Goal: Information Seeking & Learning: Learn about a topic

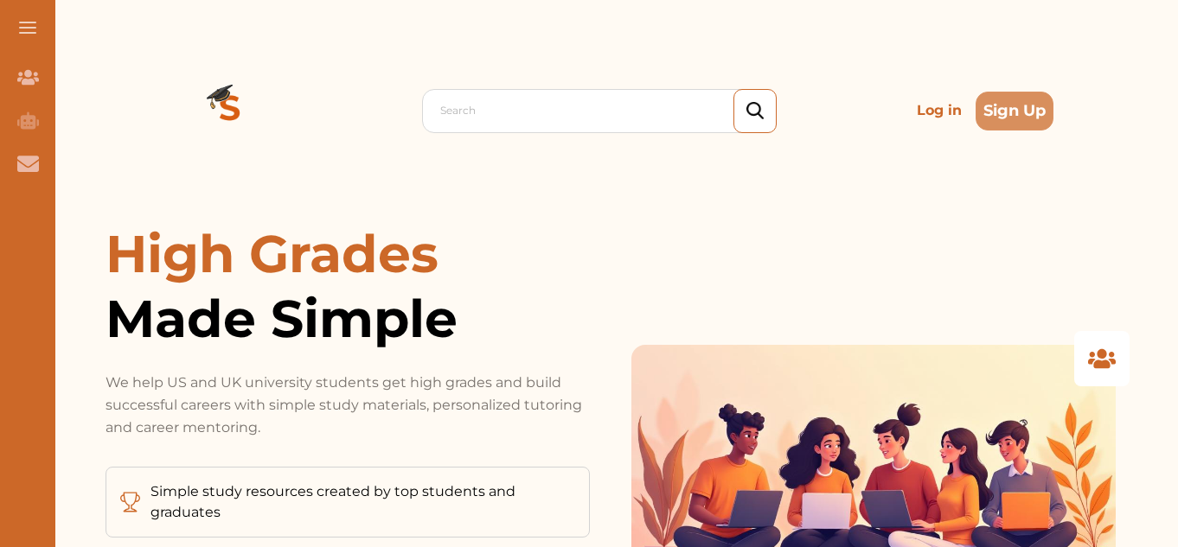
click at [928, 106] on p "Log in" at bounding box center [939, 110] width 59 height 35
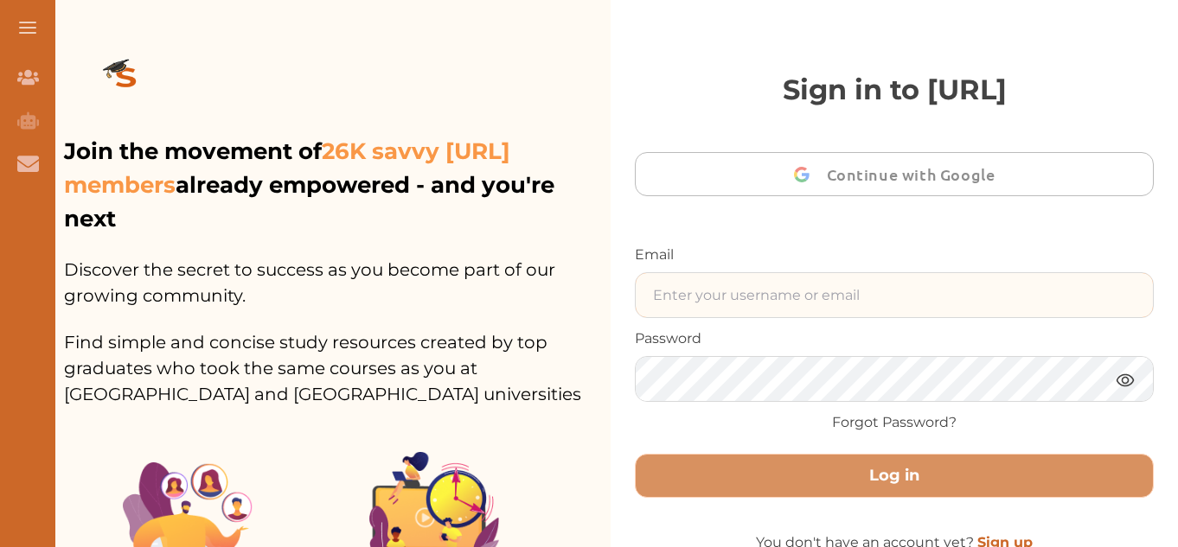
type input "[EMAIL_ADDRESS][DOMAIN_NAME]"
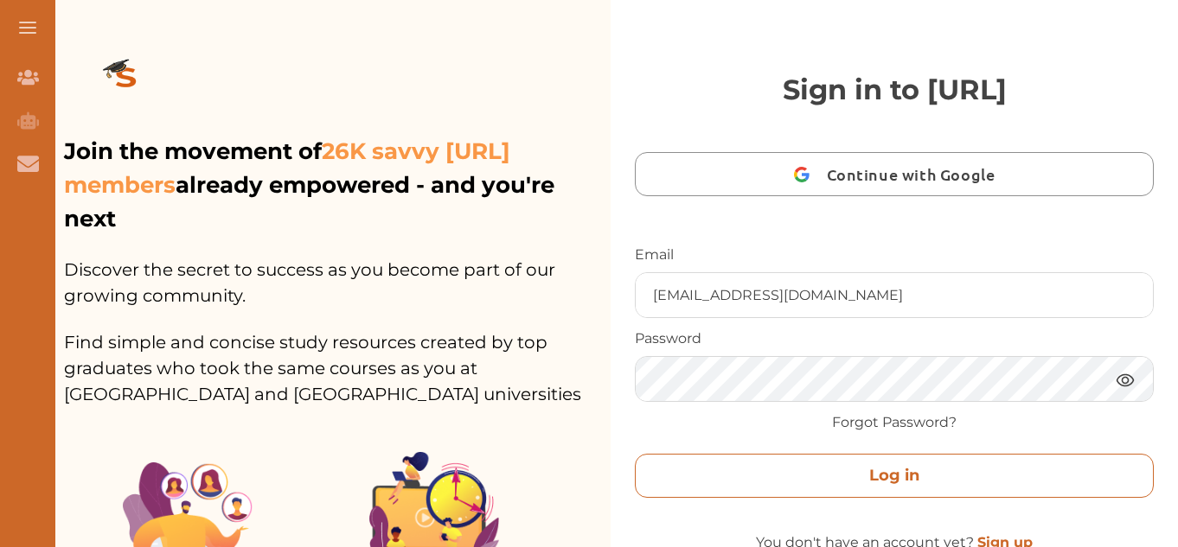
click at [818, 478] on button "Log in" at bounding box center [894, 476] width 519 height 44
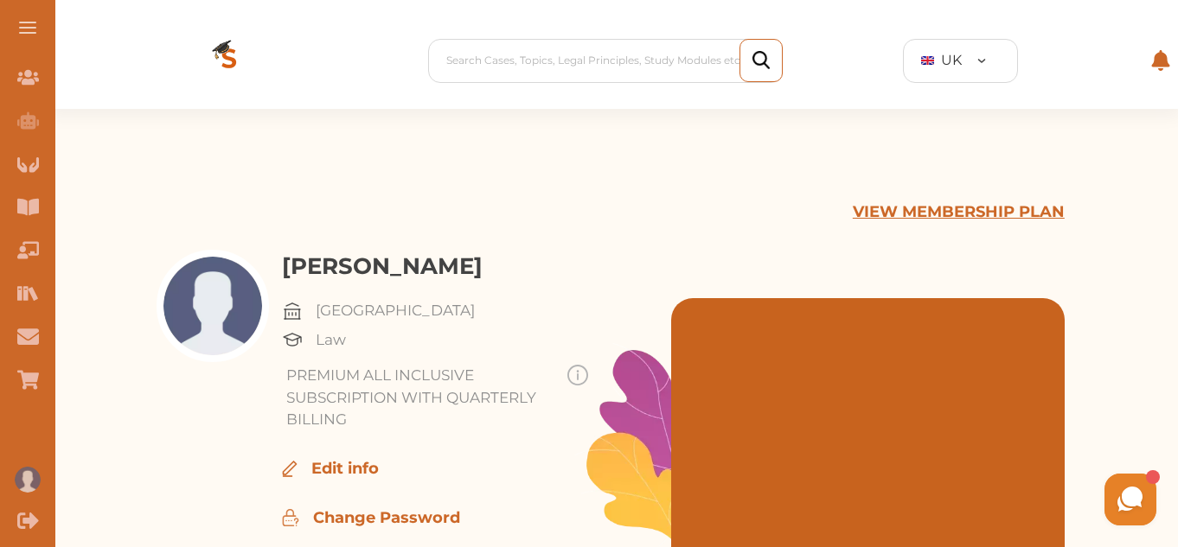
click at [29, 31] on button at bounding box center [27, 27] width 55 height 55
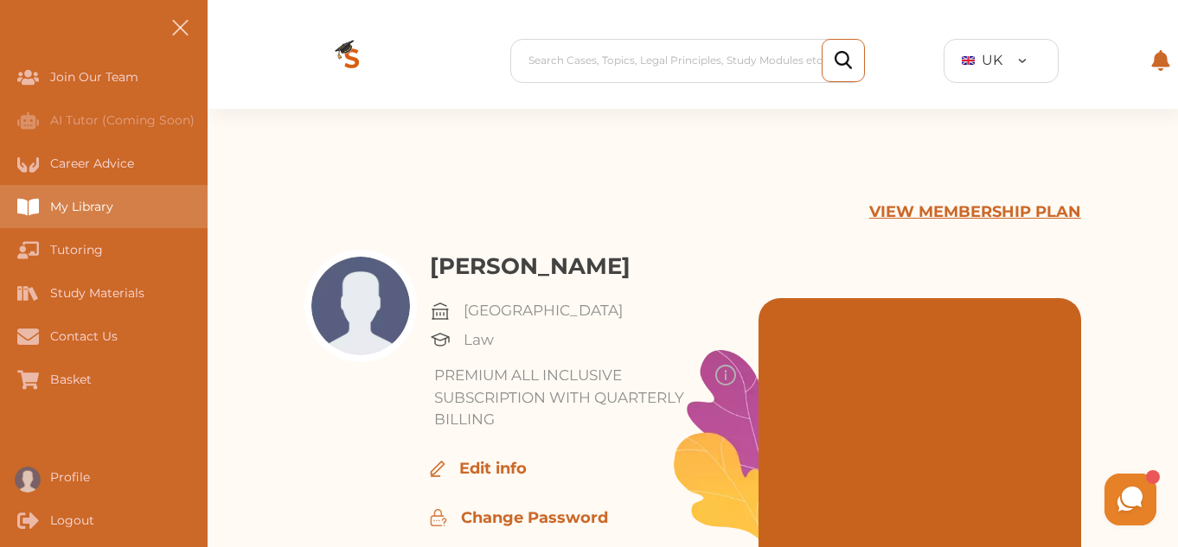
click at [120, 204] on div "My Library" at bounding box center [104, 206] width 208 height 43
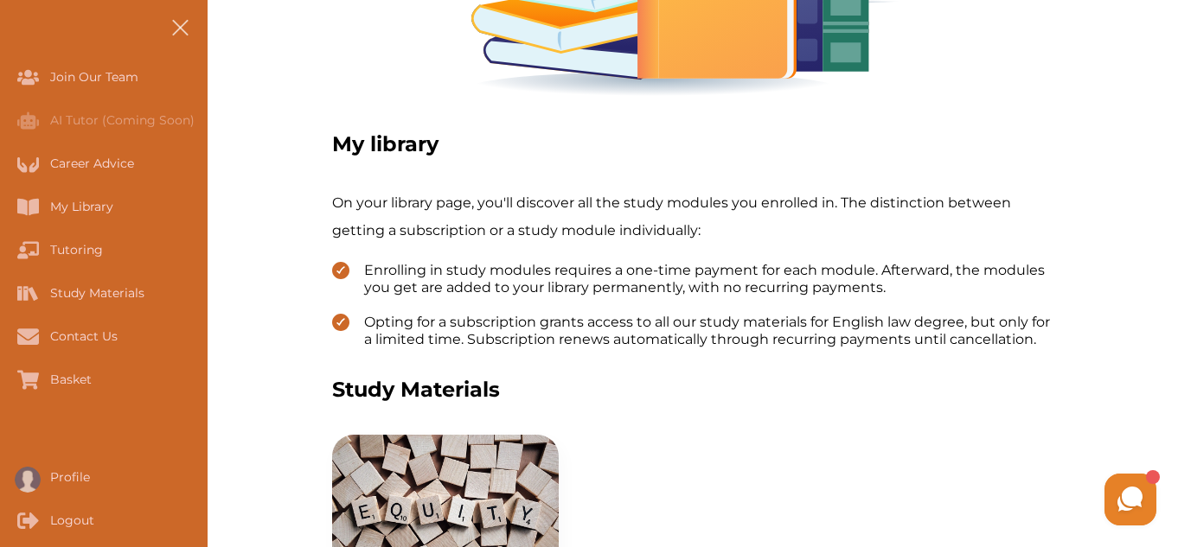
scroll to position [346, 0]
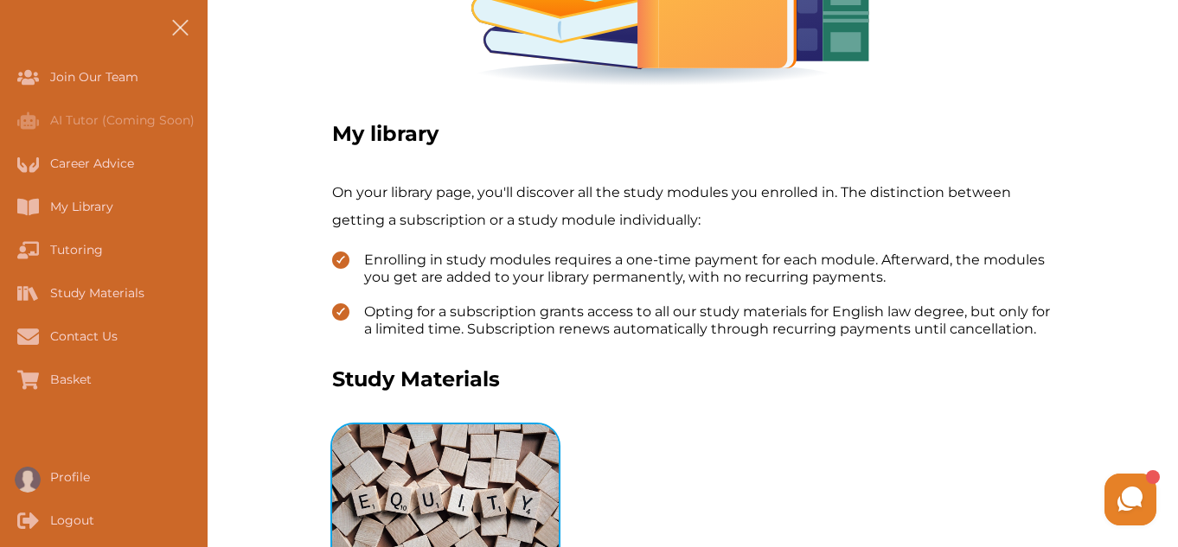
click at [424, 478] on img "View study module: Equity Trusts" at bounding box center [445, 501] width 227 height 152
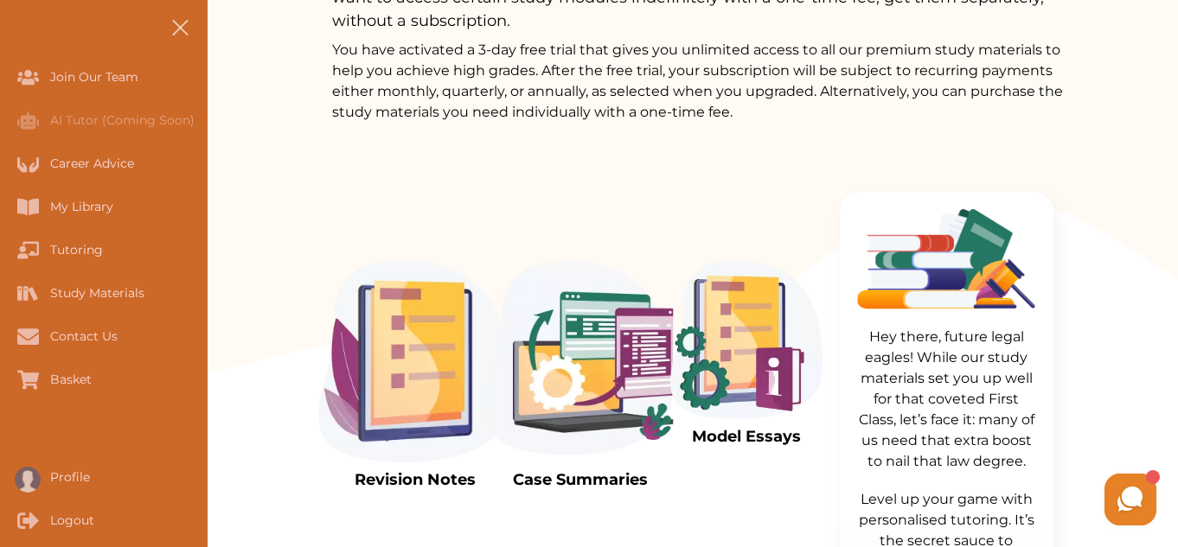
click at [721, 368] on img at bounding box center [746, 340] width 152 height 158
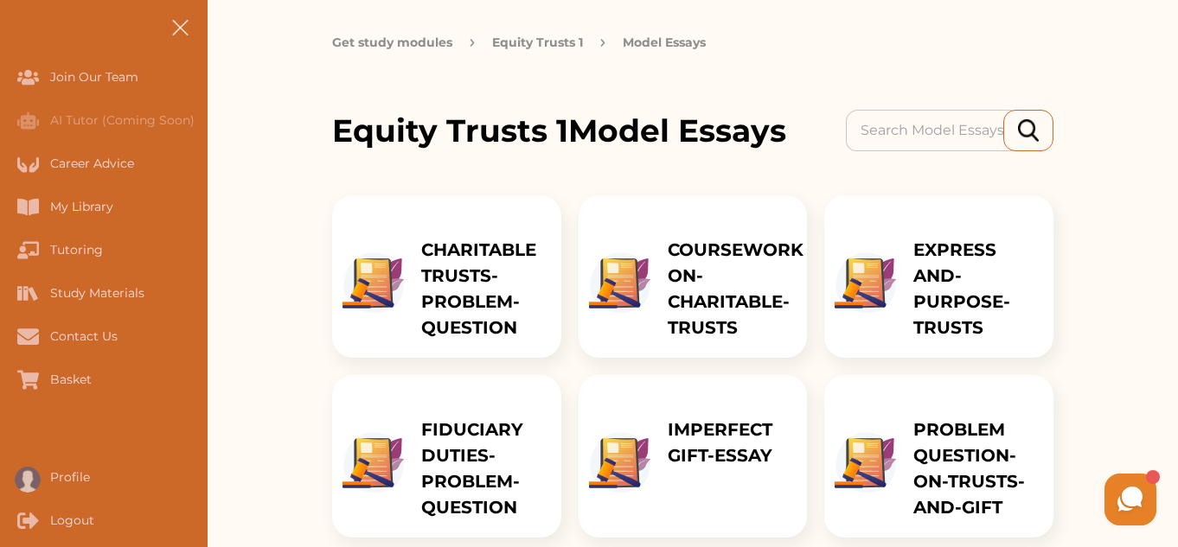
scroll to position [138, 0]
click at [705, 442] on p "IMPERFECT GIFT-ESSAY" at bounding box center [729, 442] width 123 height 52
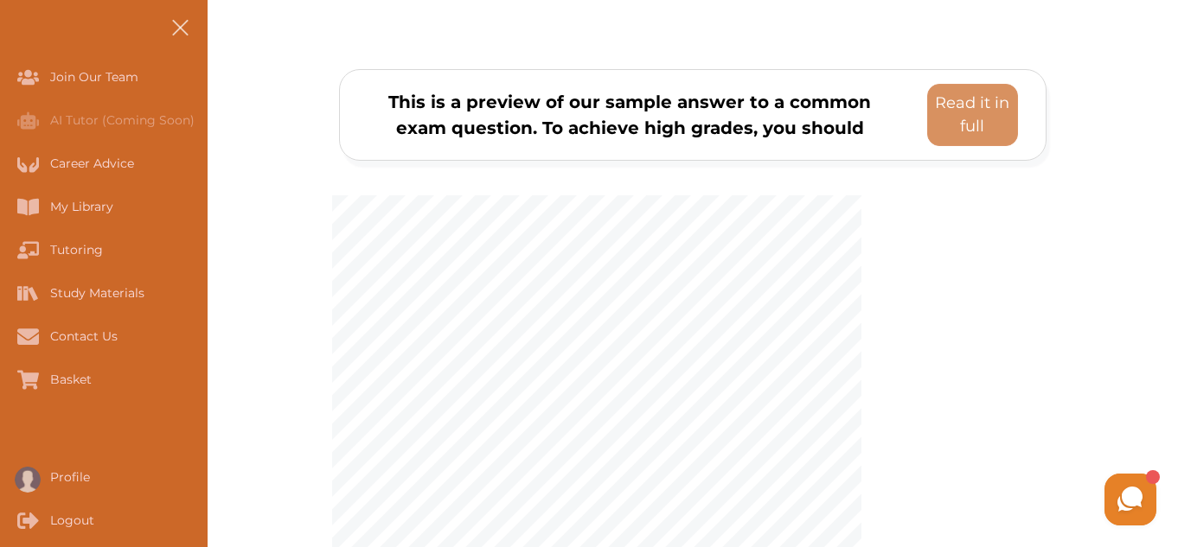
scroll to position [242, 0]
